Goal: Task Accomplishment & Management: Use online tool/utility

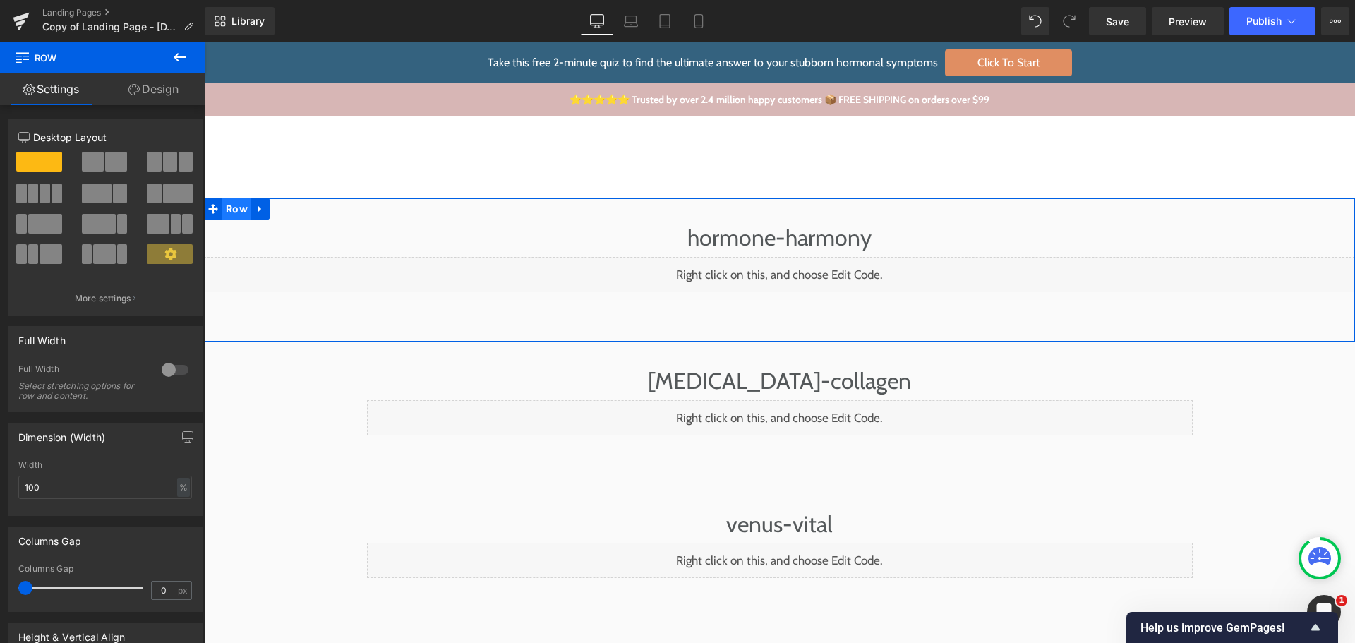
click at [229, 207] on span "Row" at bounding box center [236, 208] width 29 height 21
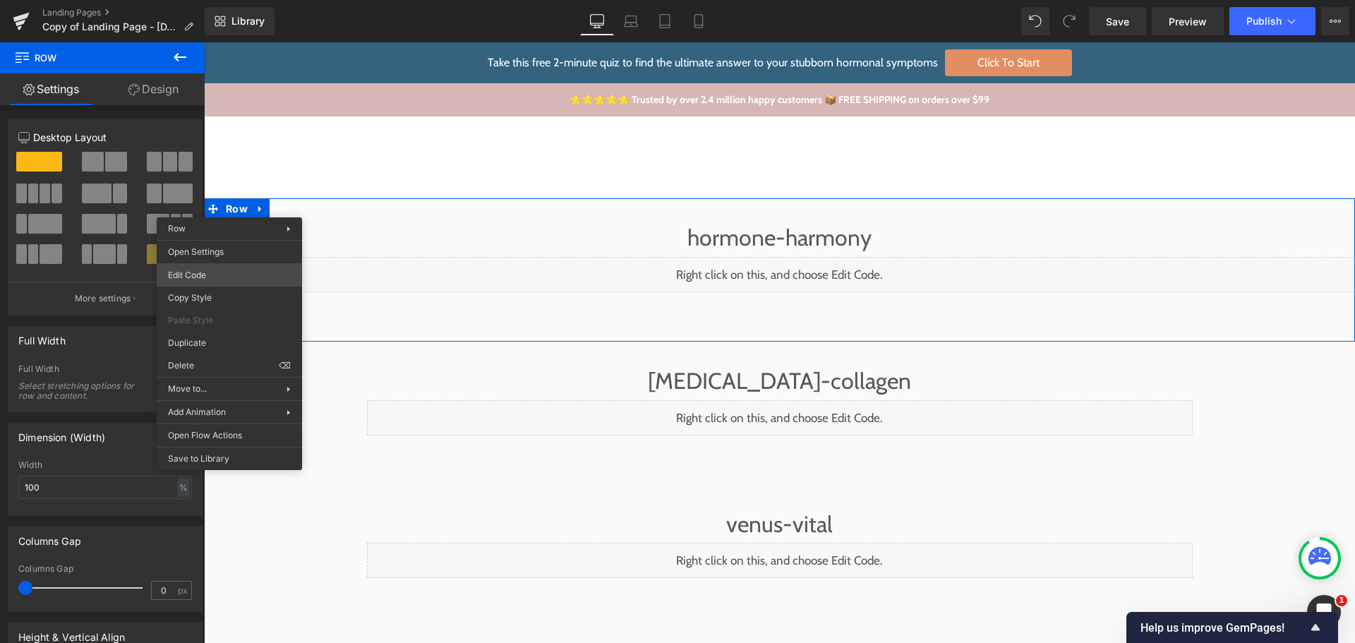
click at [210, 281] on body "Row You are previewing how the will restyle your page. You can not edit Element…" at bounding box center [677, 321] width 1355 height 643
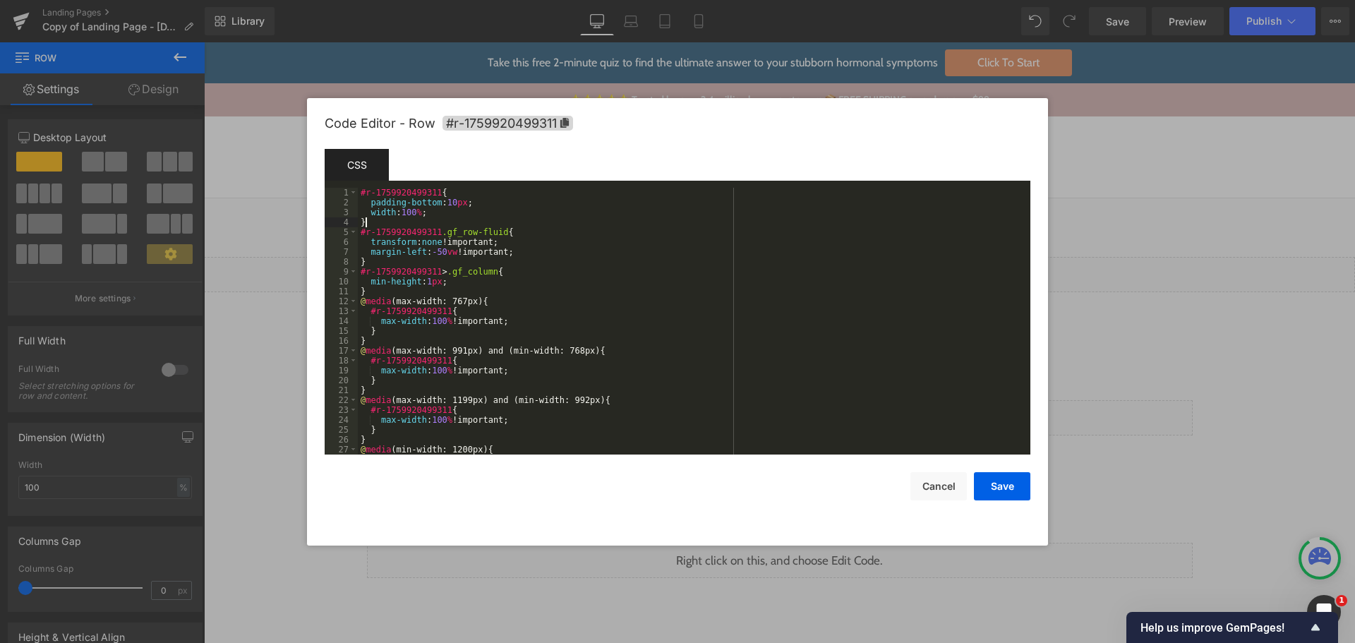
click at [485, 222] on div "#r-1759920499311 { padding-bottom : 10 px ; width : 100 % ; } #r-1759920499311 …" at bounding box center [691, 331] width 667 height 287
click at [489, 215] on div "#r-1759920499311 { padding-bottom : 10 px ; width : 100 % ; } #r-1759920499311 …" at bounding box center [691, 331] width 667 height 287
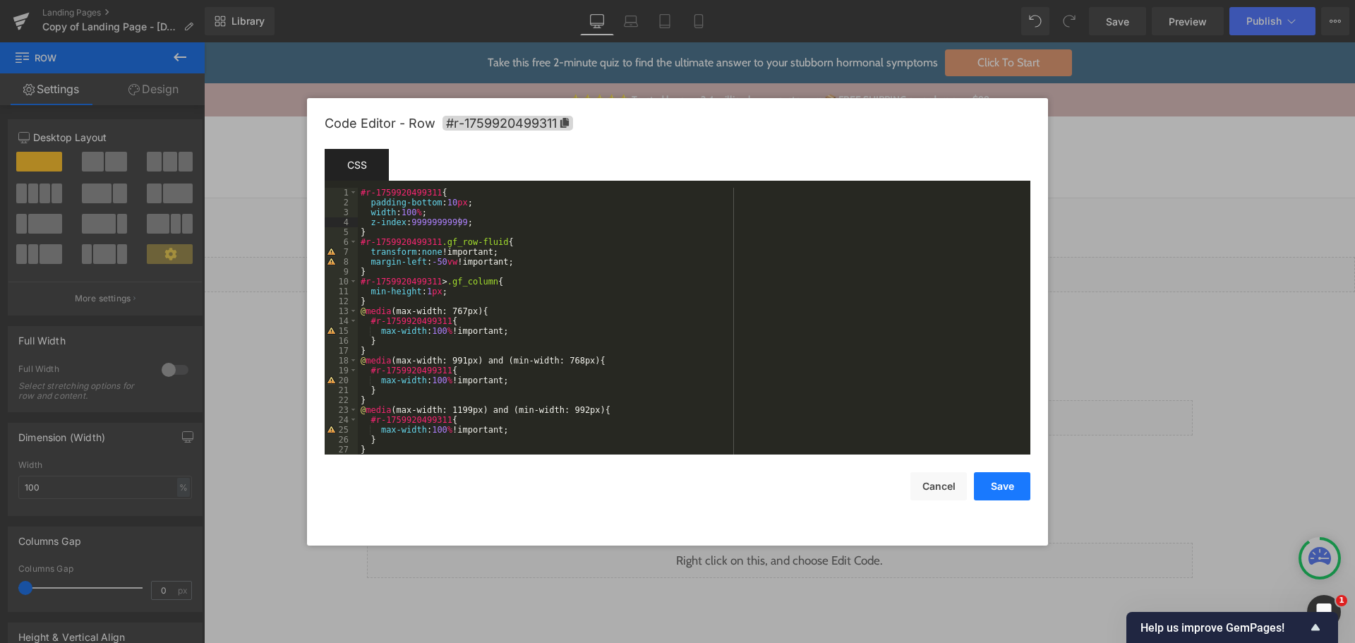
click at [1030, 483] on button "Save" at bounding box center [1002, 486] width 56 height 28
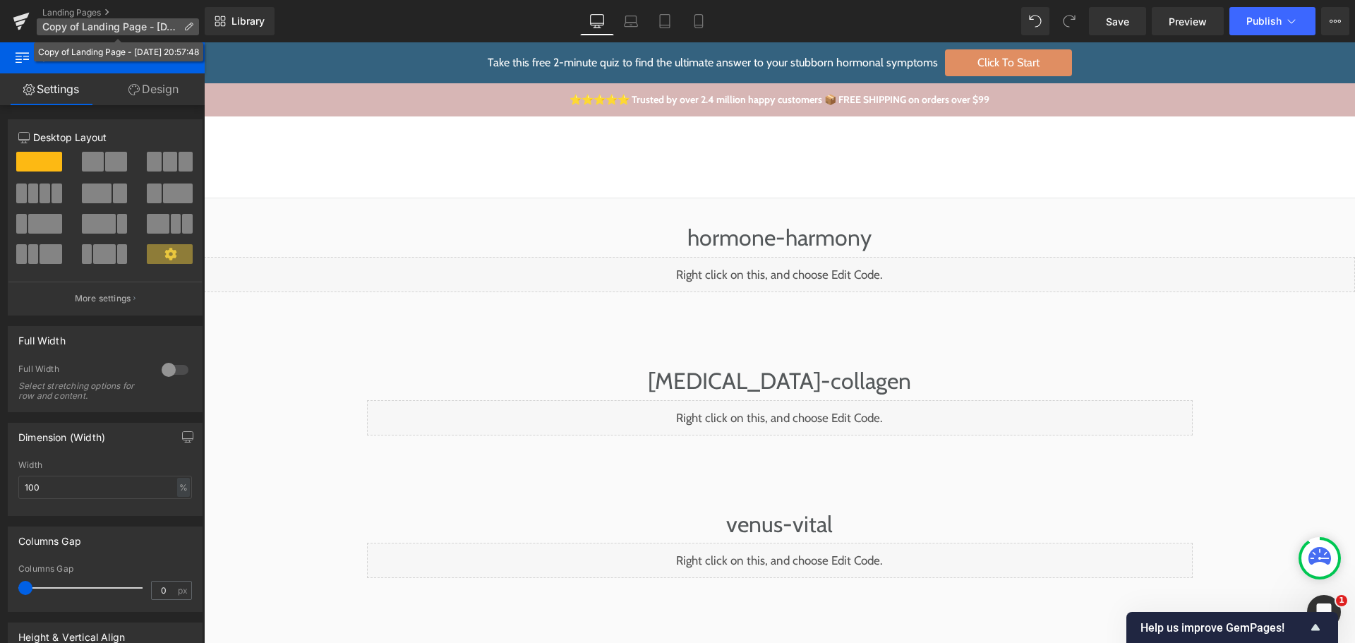
click at [97, 20] on p "Copy of Landing Page - [DATE] 20:57:48" at bounding box center [118, 26] width 162 height 17
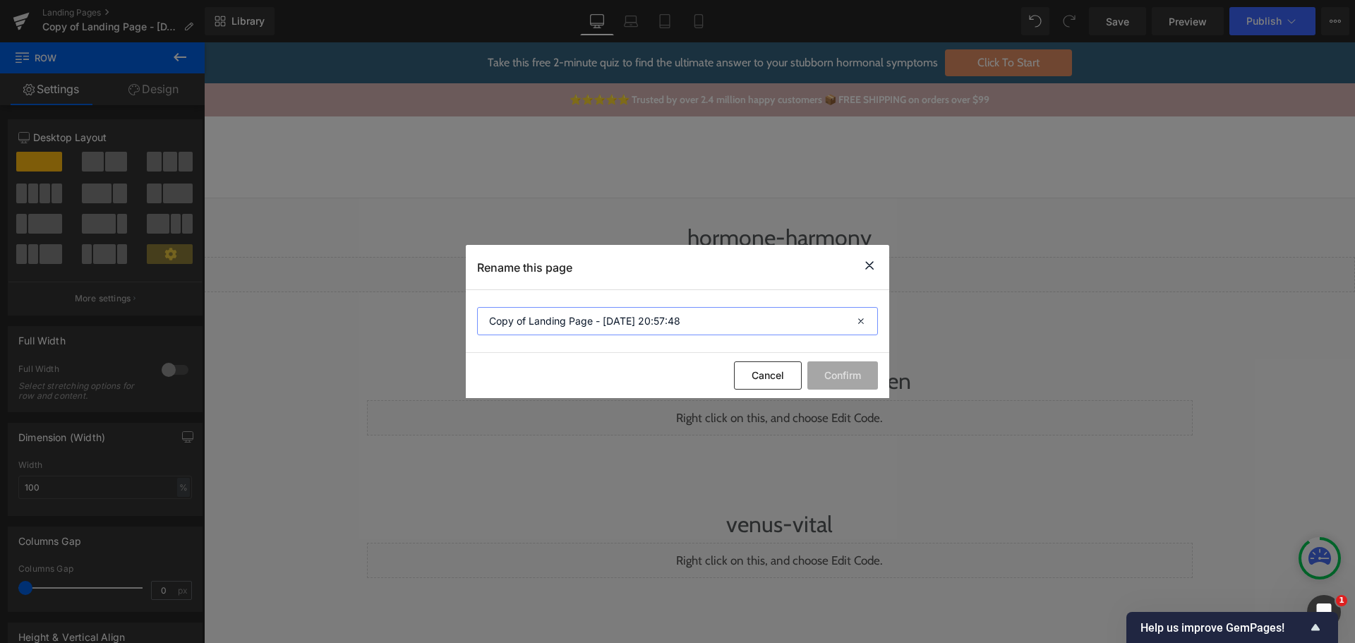
click at [617, 310] on input "Copy of Landing Page - [DATE] 20:57:48" at bounding box center [677, 321] width 401 height 28
click at [776, 379] on button "Cancel" at bounding box center [768, 375] width 68 height 28
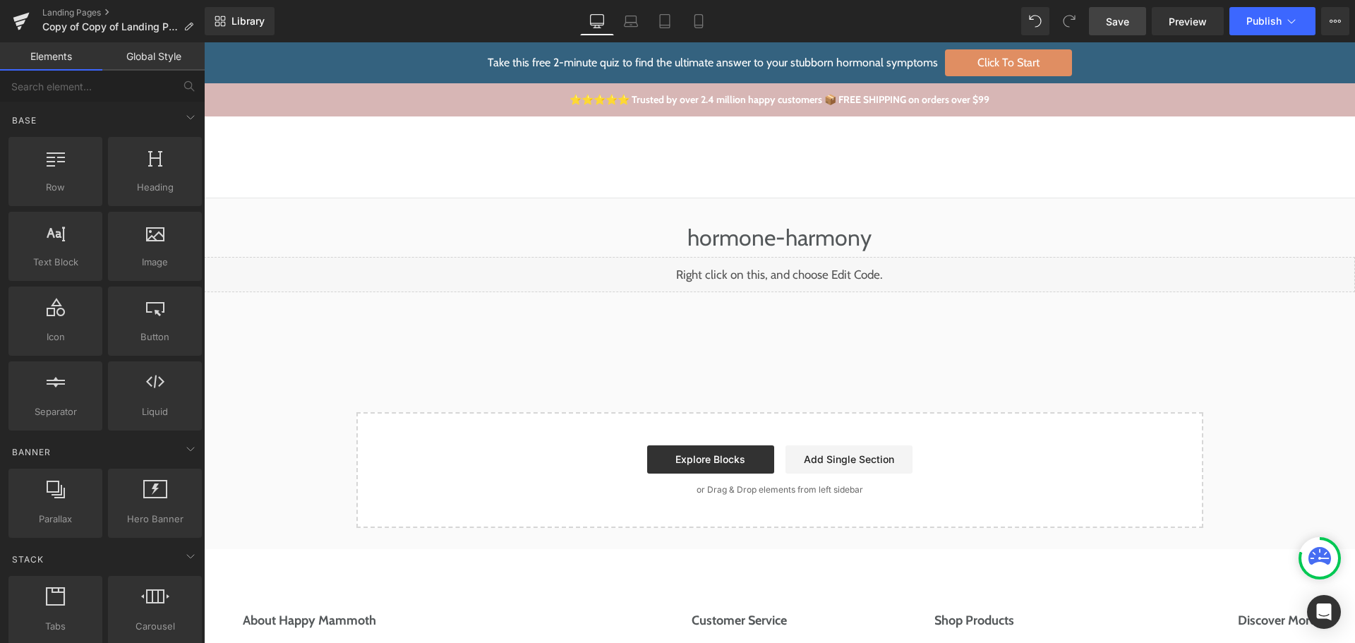
click at [1129, 28] on span "Save" at bounding box center [1117, 21] width 23 height 15
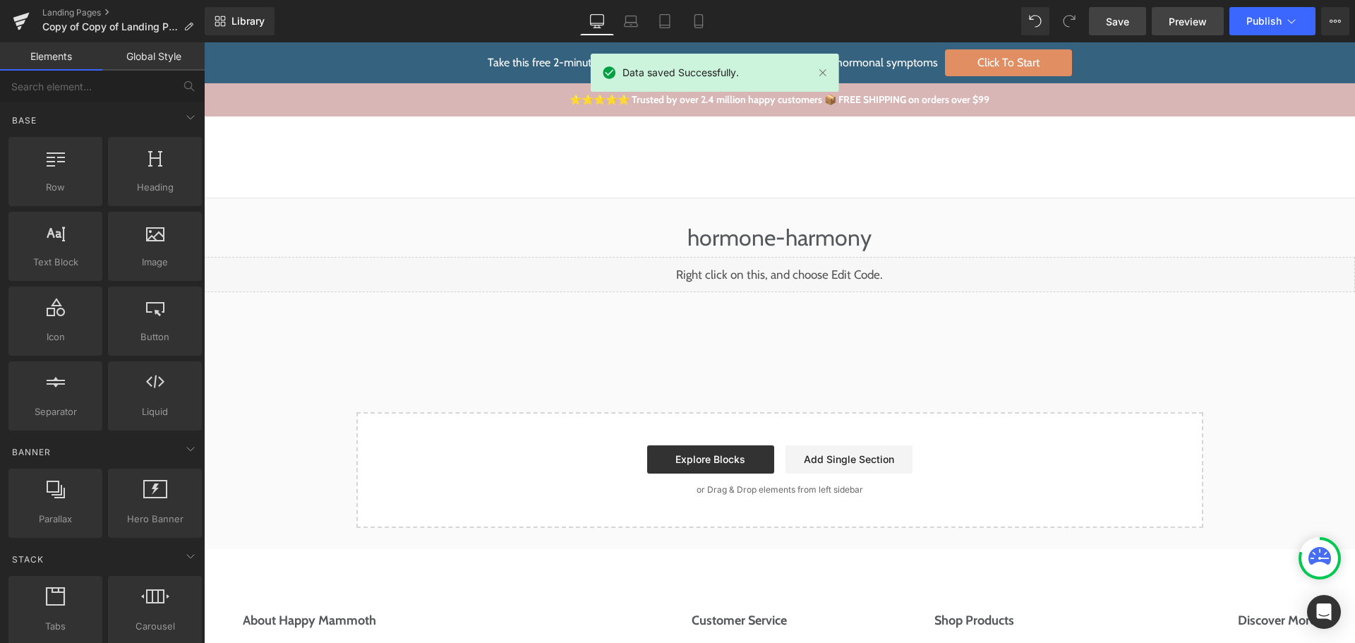
click at [1167, 21] on link "Preview" at bounding box center [1188, 21] width 72 height 28
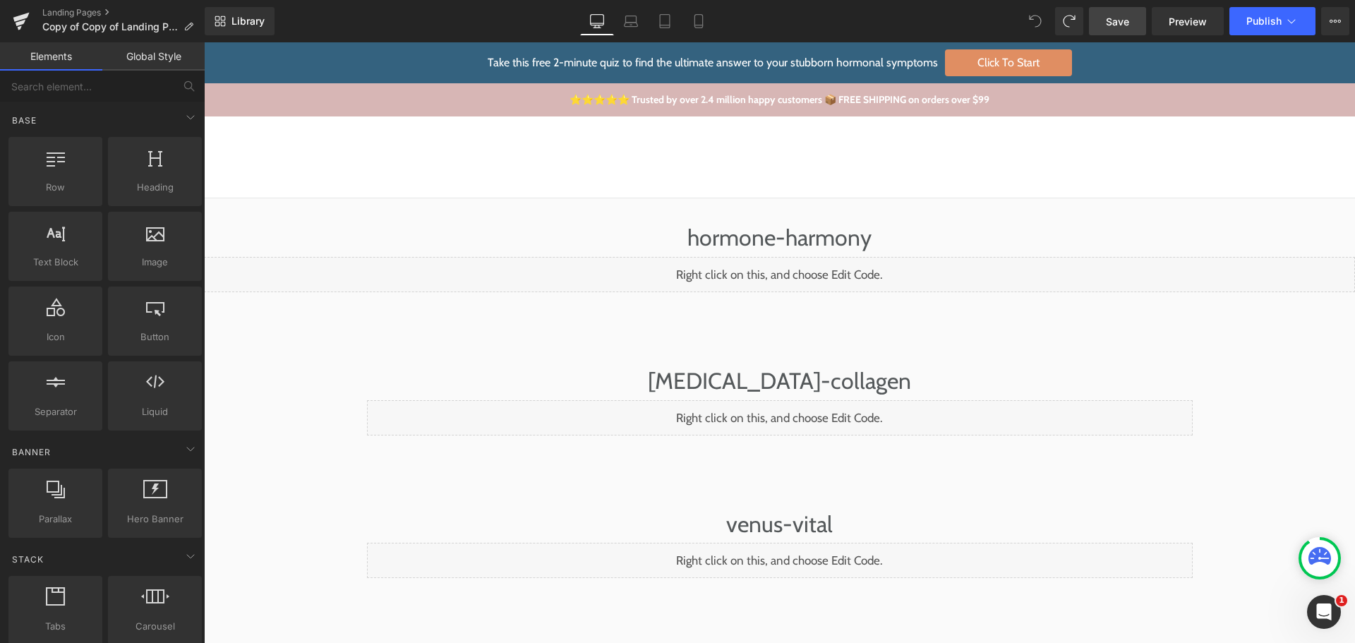
click at [1123, 16] on span "Save" at bounding box center [1117, 21] width 23 height 15
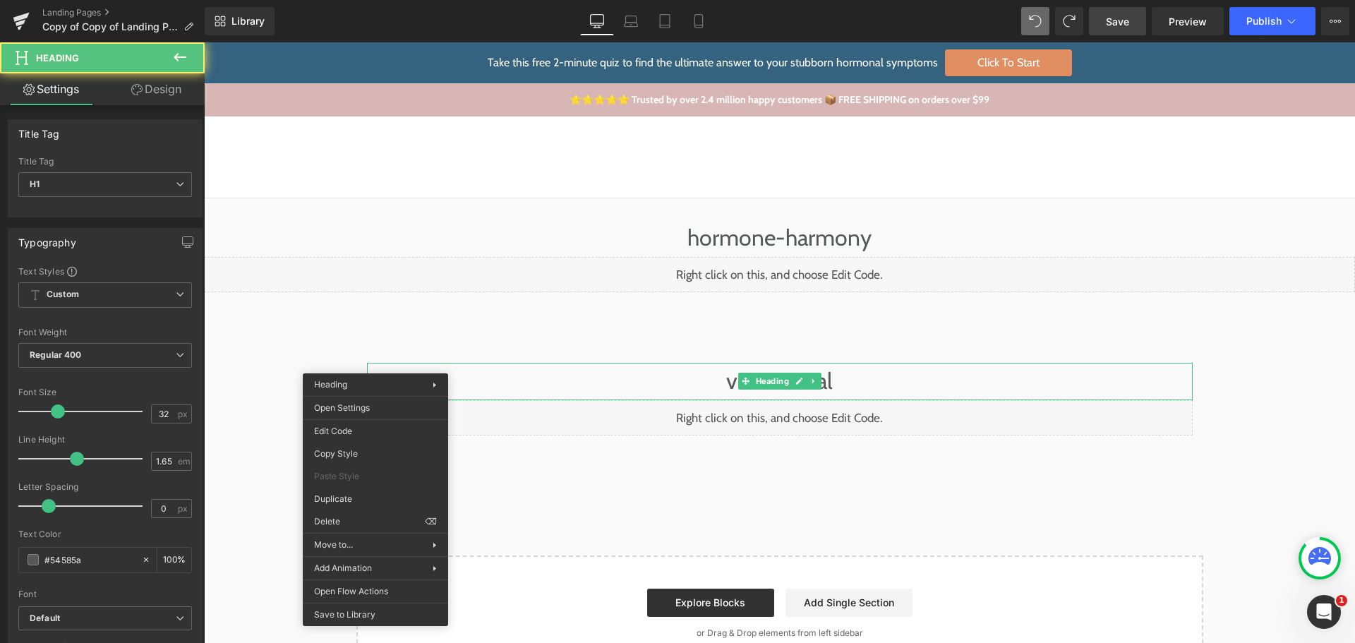
click at [244, 311] on div "hormone-harmony Heading Liquid" at bounding box center [779, 276] width 1151 height 115
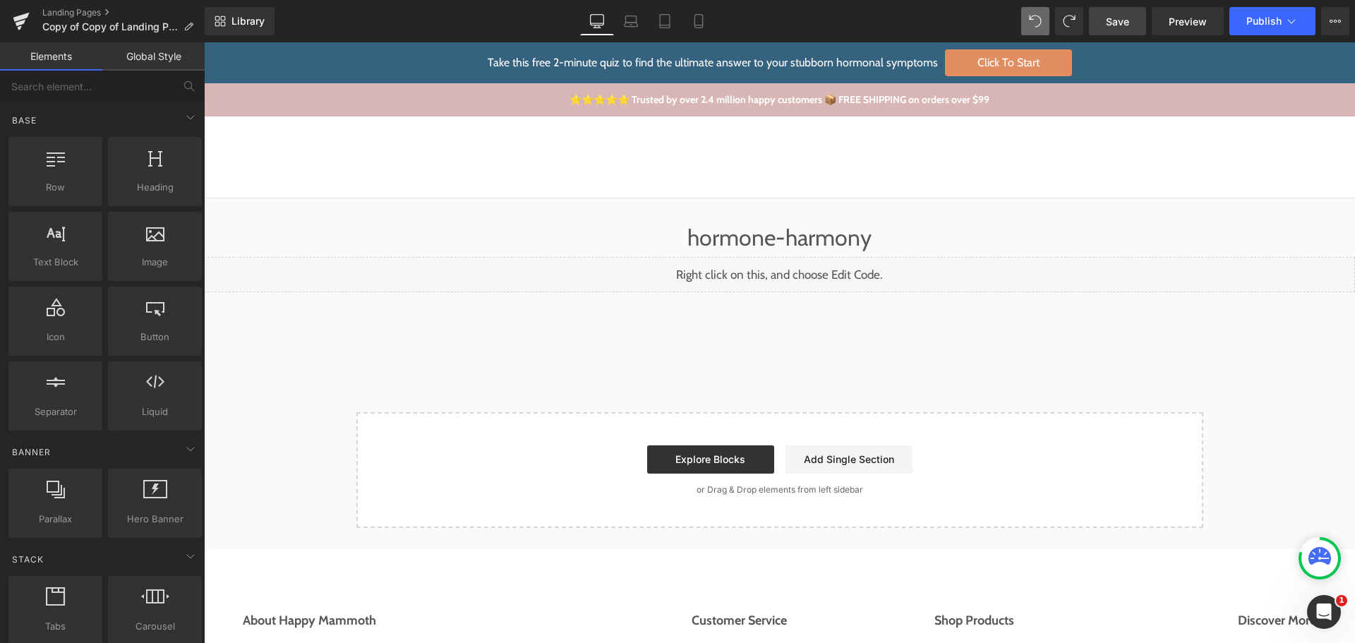
click at [1112, 17] on span "Save" at bounding box center [1117, 21] width 23 height 15
click at [1203, 22] on span "Preview" at bounding box center [1188, 21] width 38 height 15
click at [630, 20] on icon at bounding box center [631, 21] width 14 height 14
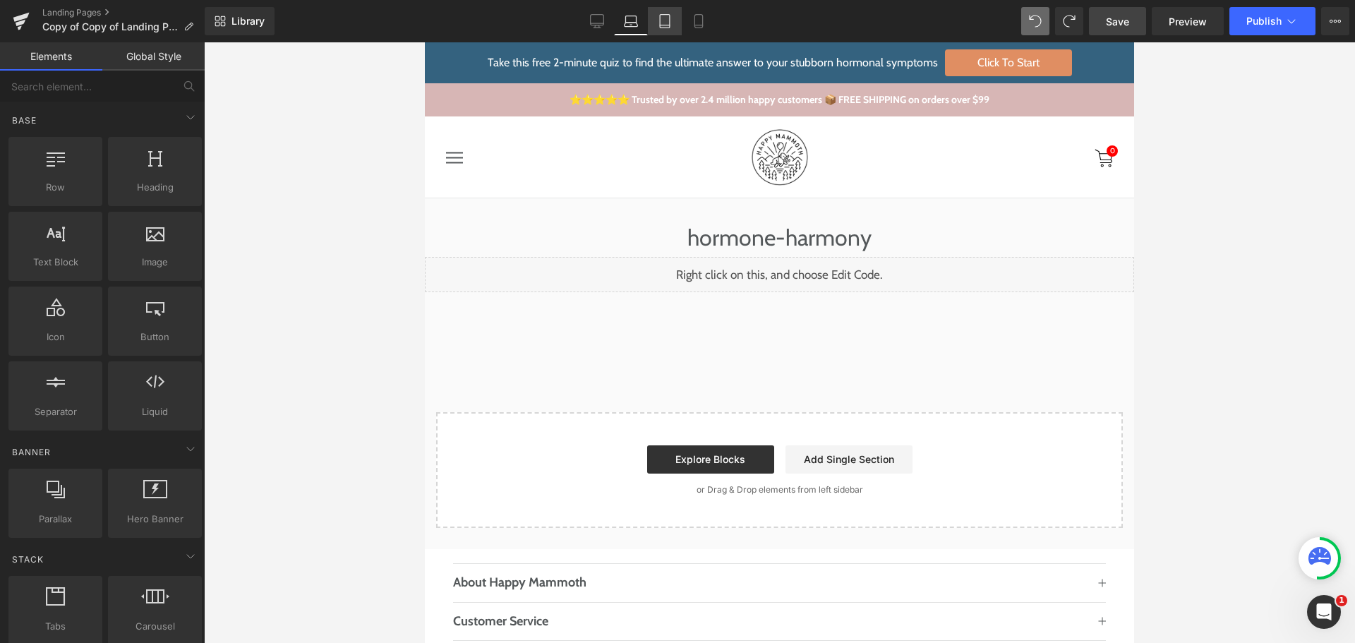
click at [653, 20] on link "Tablet" at bounding box center [665, 21] width 34 height 28
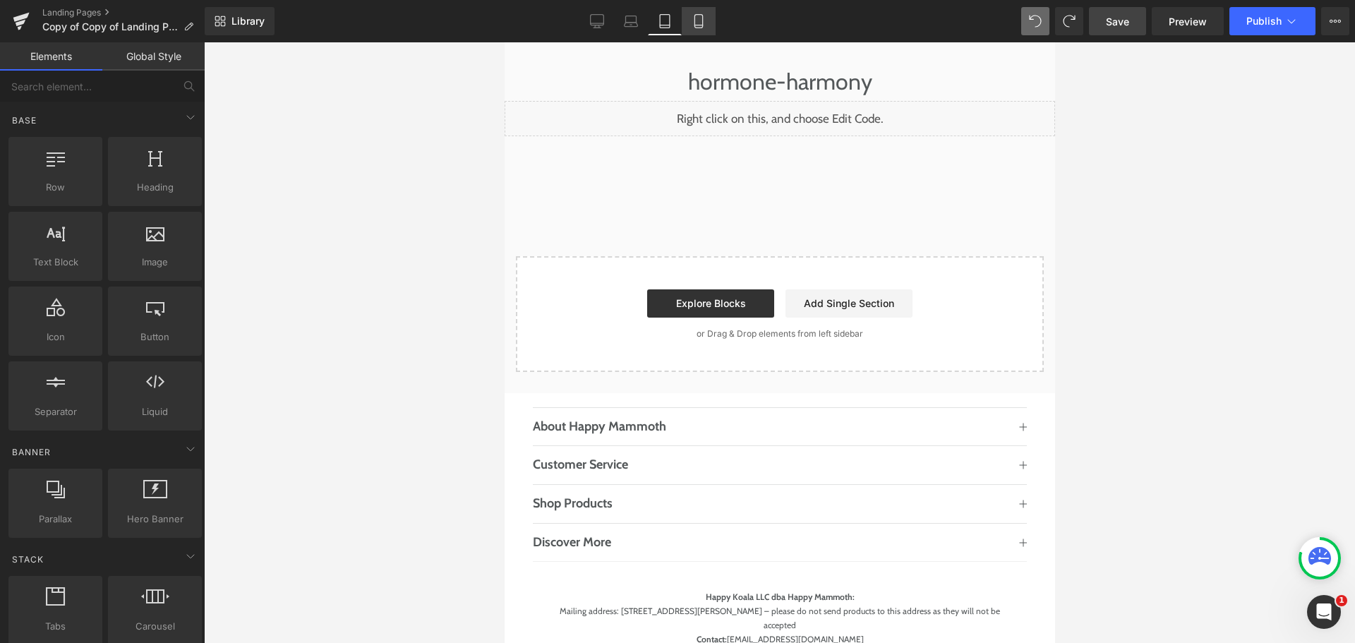
click at [702, 26] on icon at bounding box center [698, 21] width 8 height 13
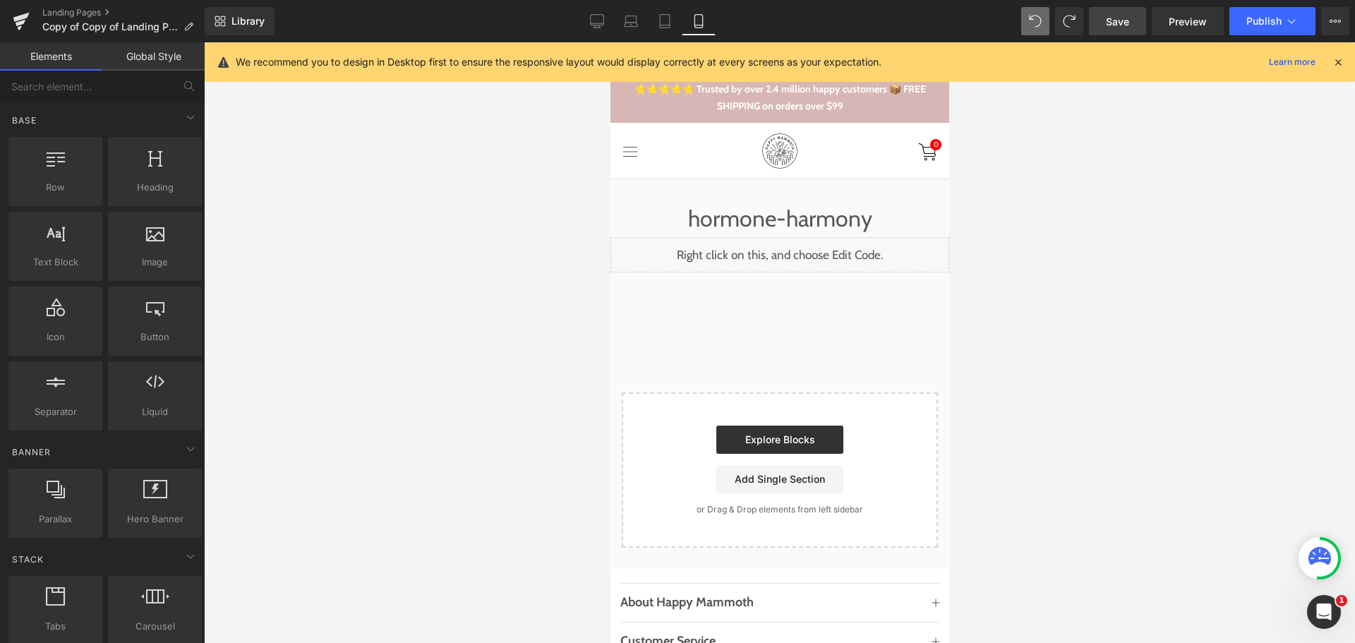
scroll to position [0, 0]
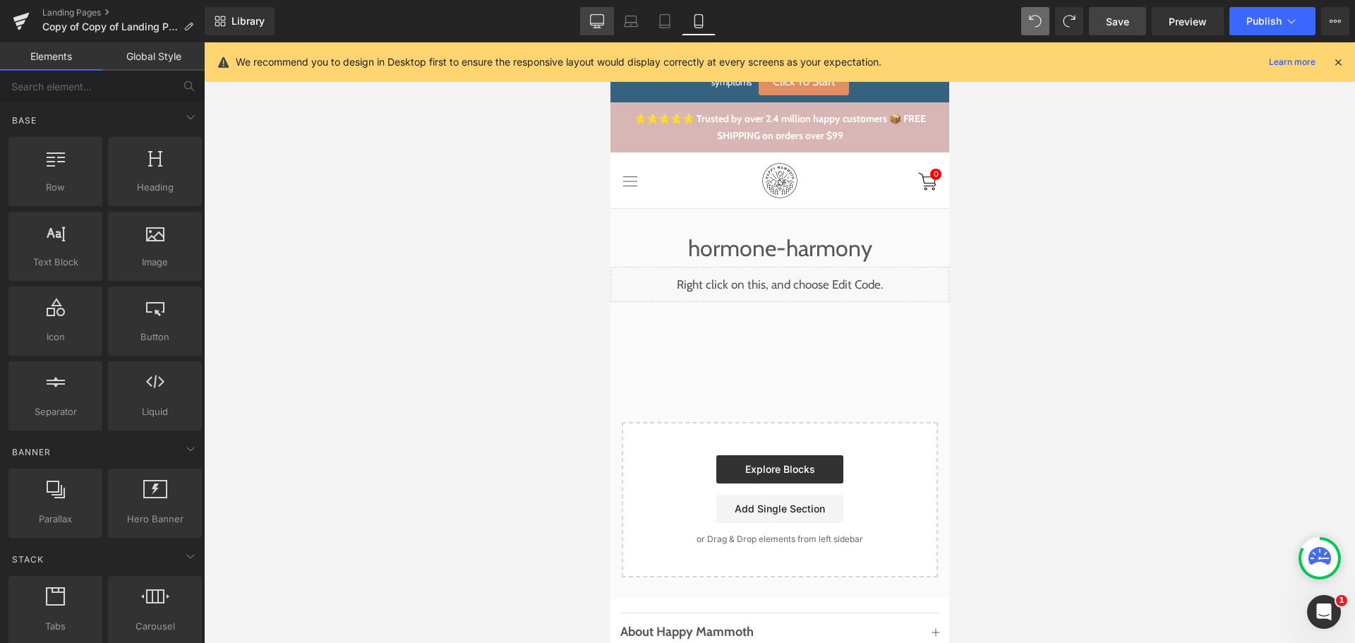
click at [596, 18] on icon at bounding box center [597, 21] width 14 height 14
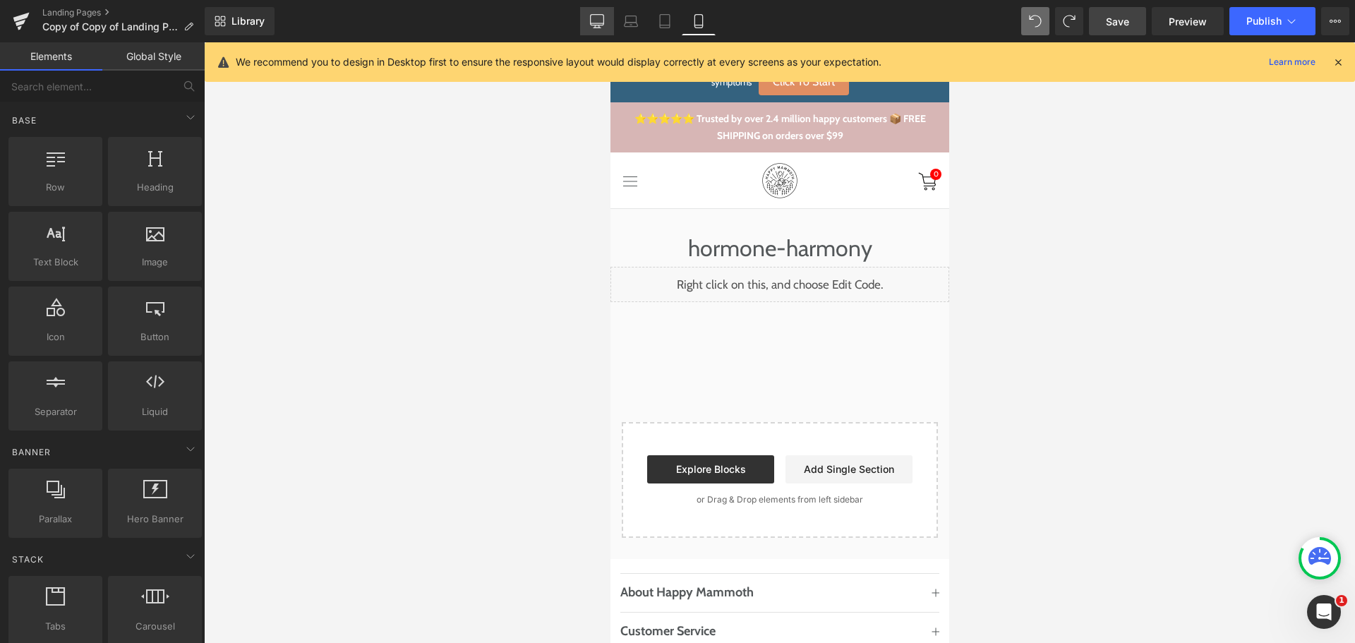
scroll to position [156, 0]
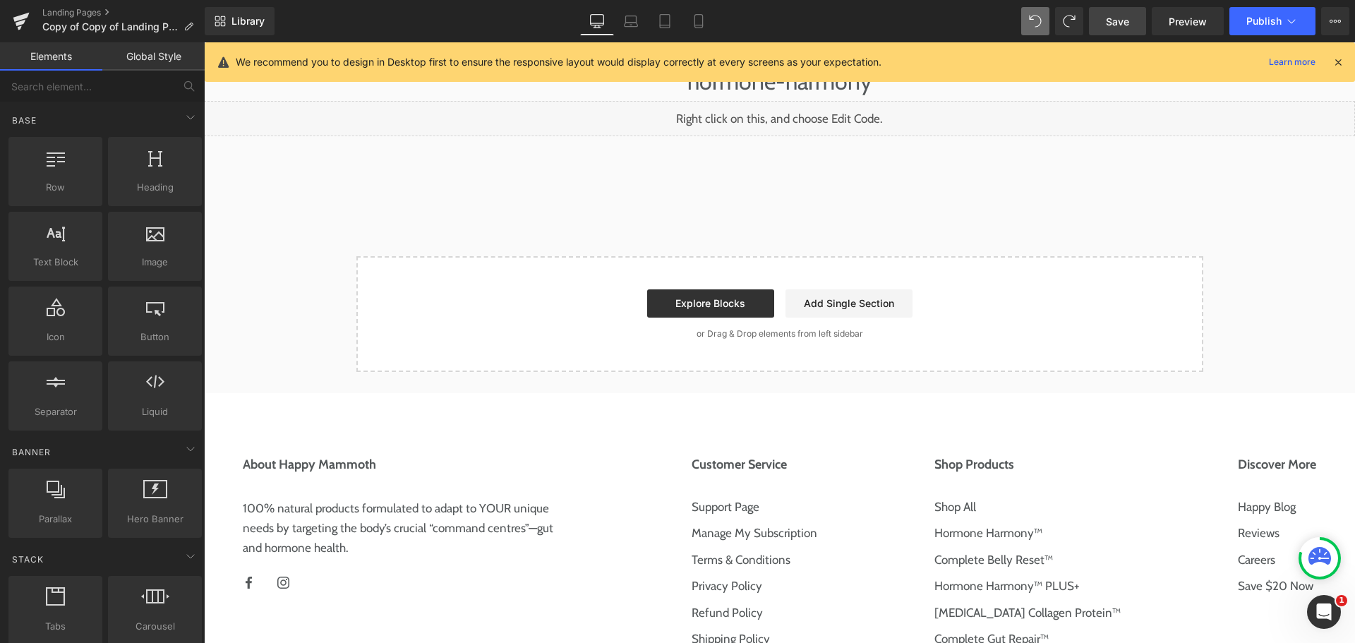
click at [1126, 27] on span "Save" at bounding box center [1117, 21] width 23 height 15
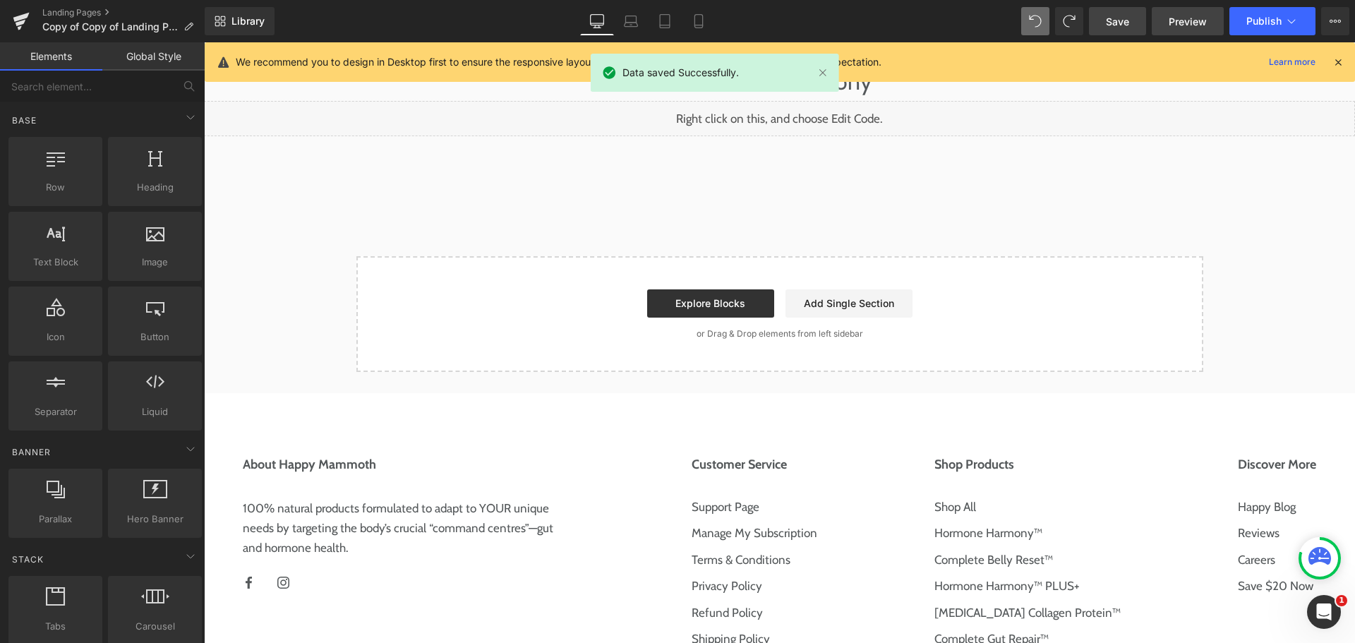
click at [1188, 20] on span "Preview" at bounding box center [1188, 21] width 38 height 15
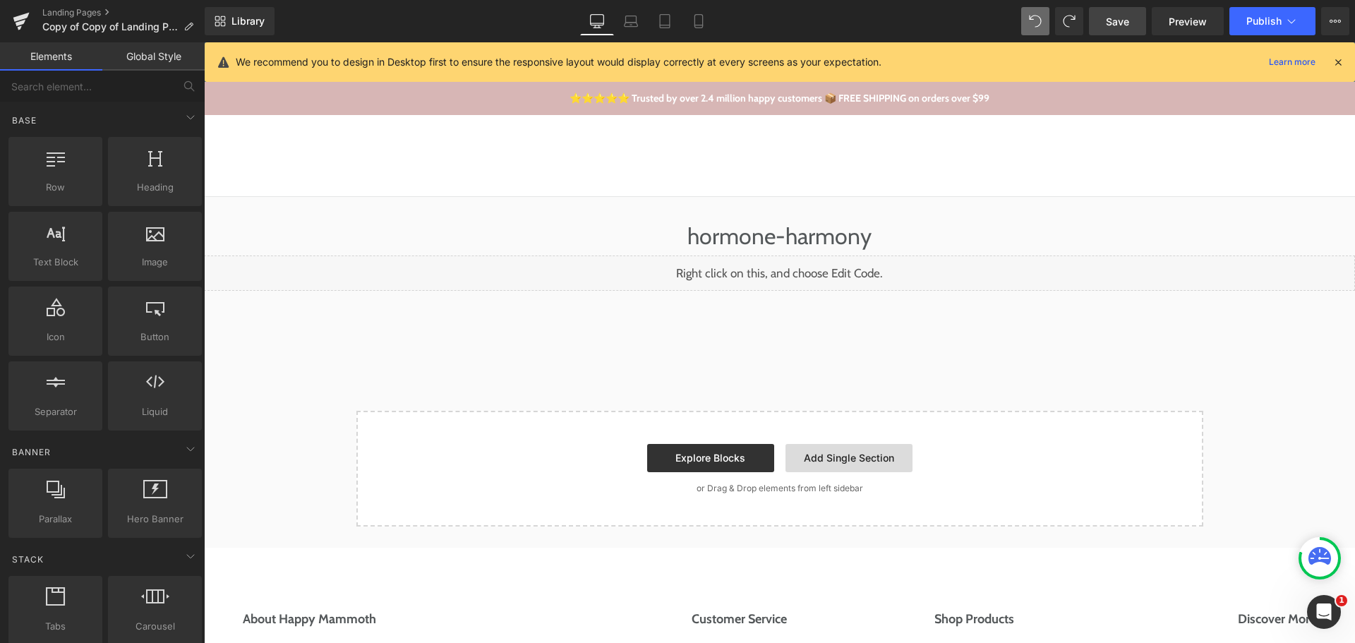
scroll to position [0, 0]
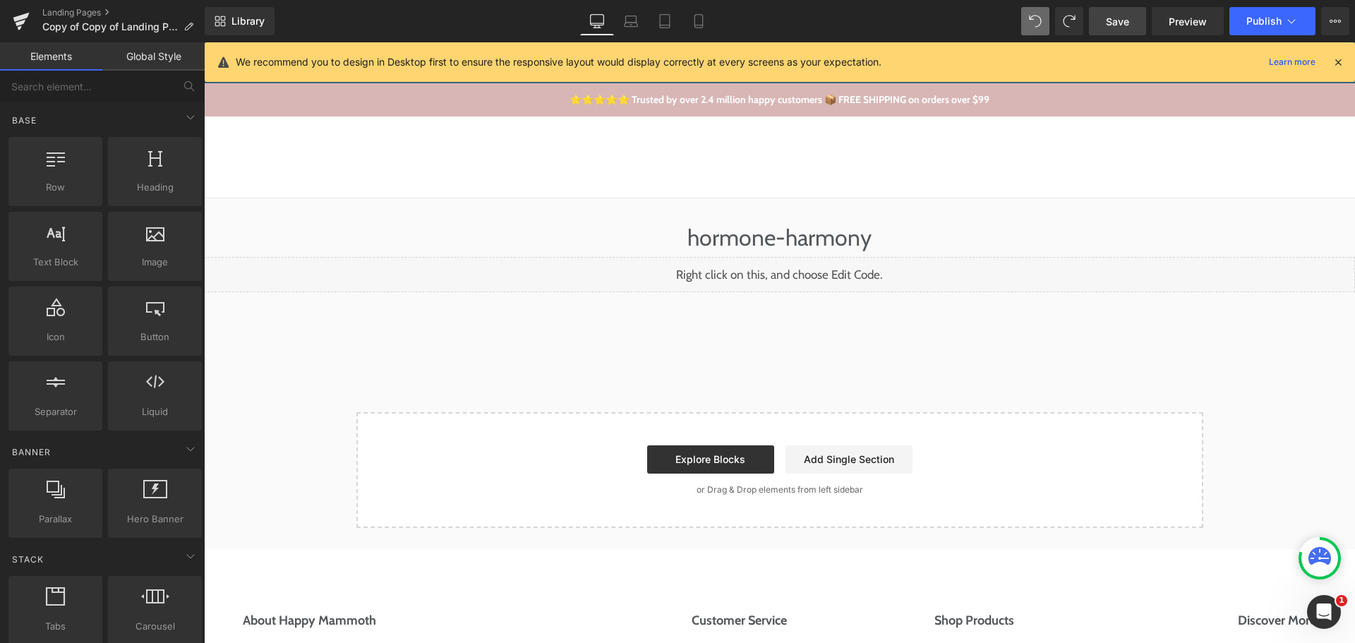
click at [802, 275] on div "Liquid" at bounding box center [779, 274] width 1151 height 35
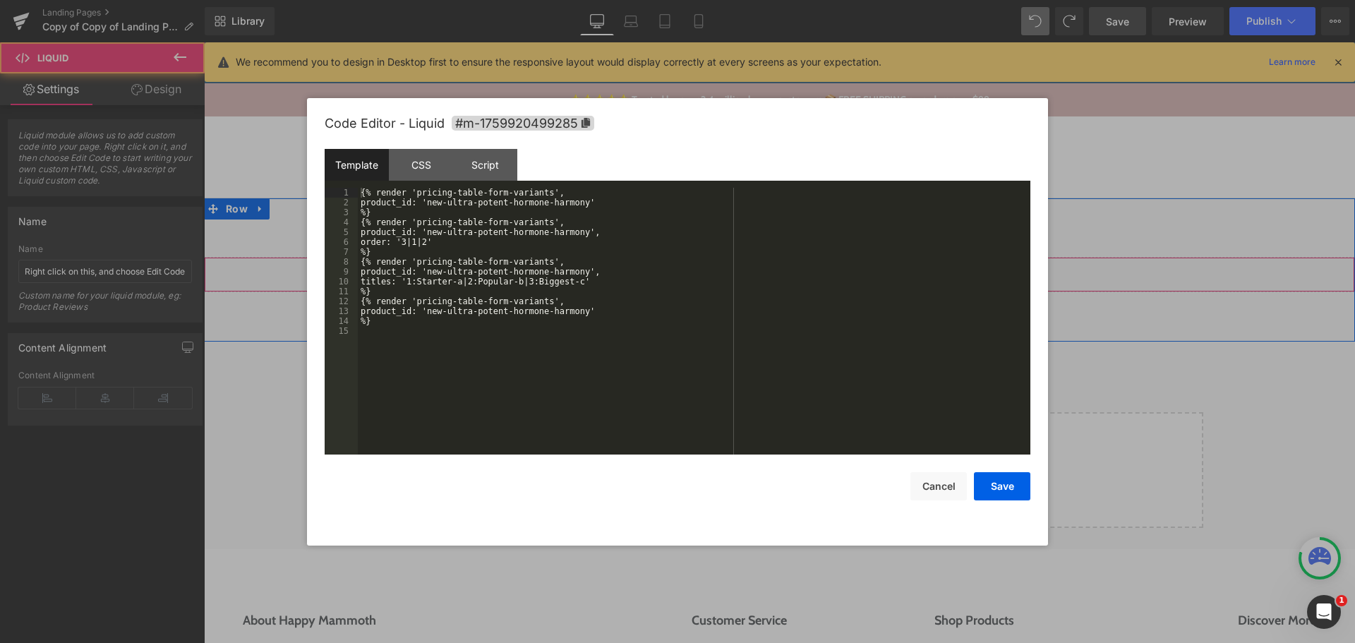
click at [793, 273] on div "Liquid" at bounding box center [779, 274] width 1151 height 35
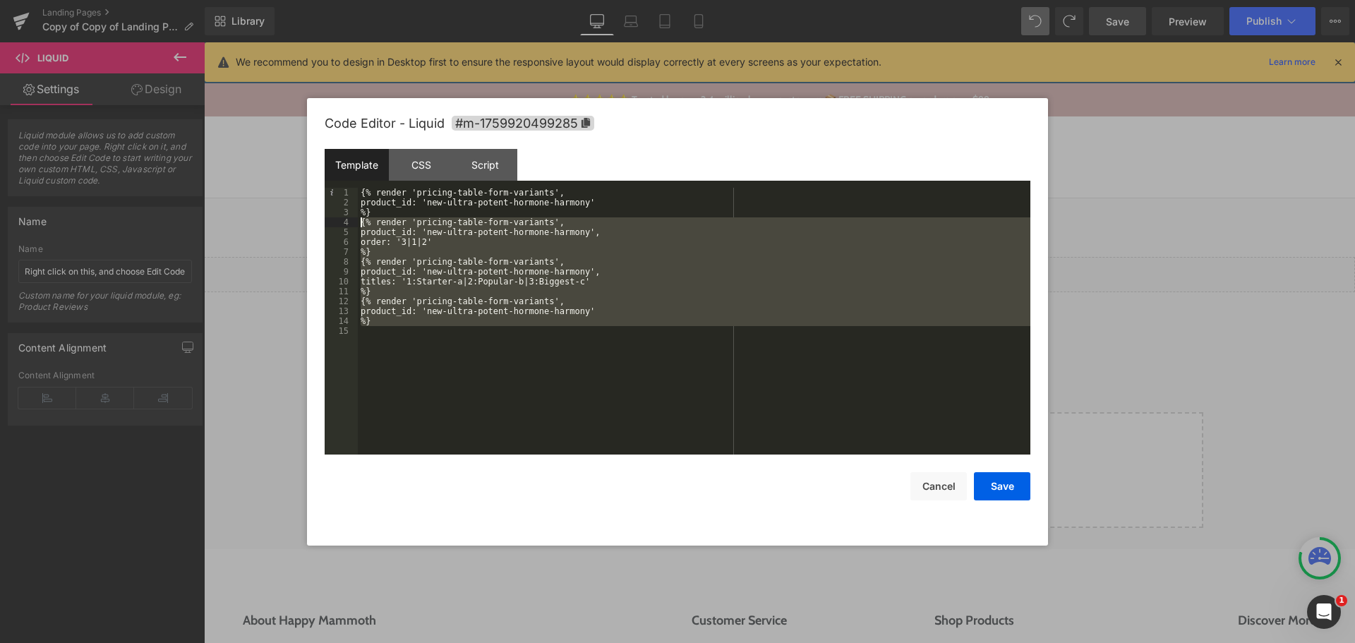
drag, startPoint x: 423, startPoint y: 351, endPoint x: 350, endPoint y: 222, distance: 147.6
click at [350, 222] on pre "1 2 3 4 5 6 7 8 9 10 11 12 13 14 15 {% render 'pricing-table-form-variants', pr…" at bounding box center [678, 321] width 706 height 267
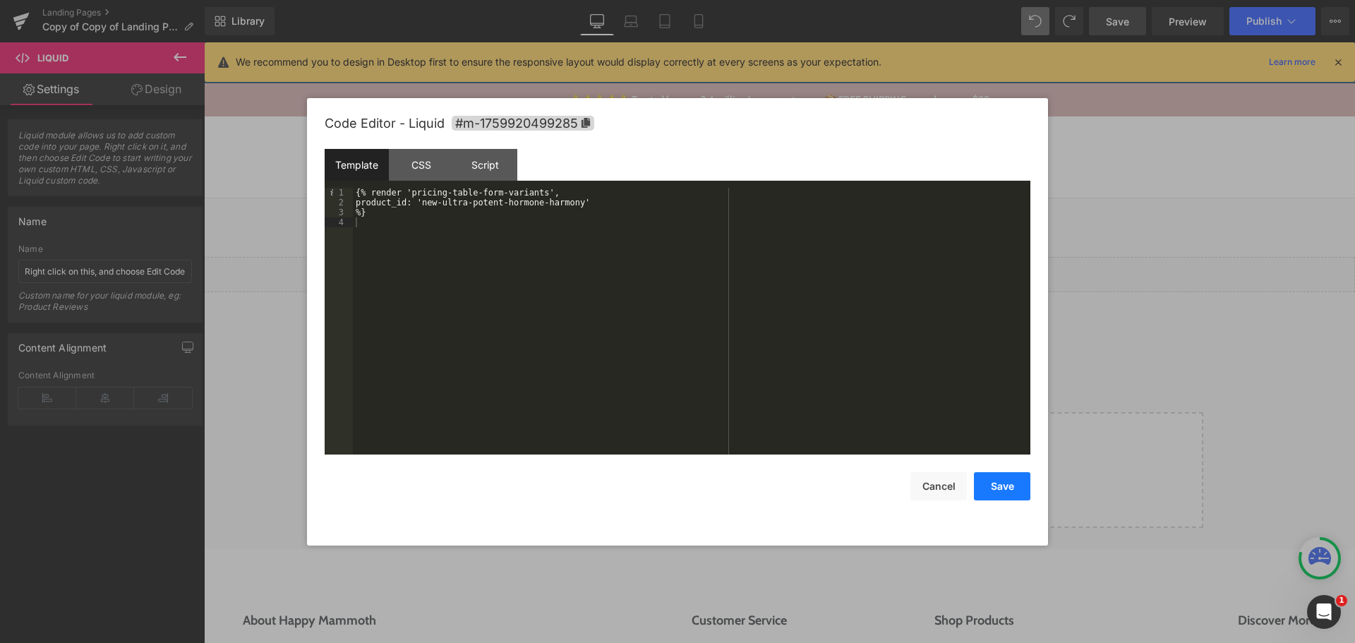
click at [1004, 472] on button "Save" at bounding box center [1002, 486] width 56 height 28
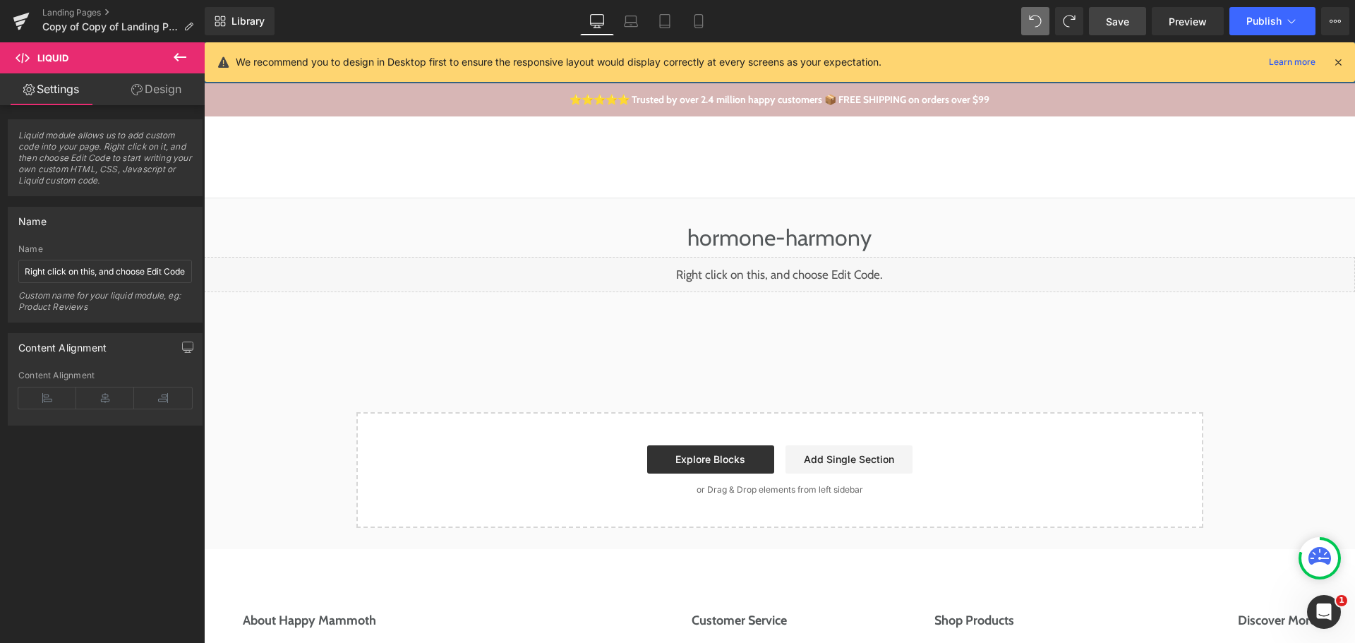
click at [1129, 22] on span "Save" at bounding box center [1117, 21] width 23 height 15
